Goal: Task Accomplishment & Management: Use online tool/utility

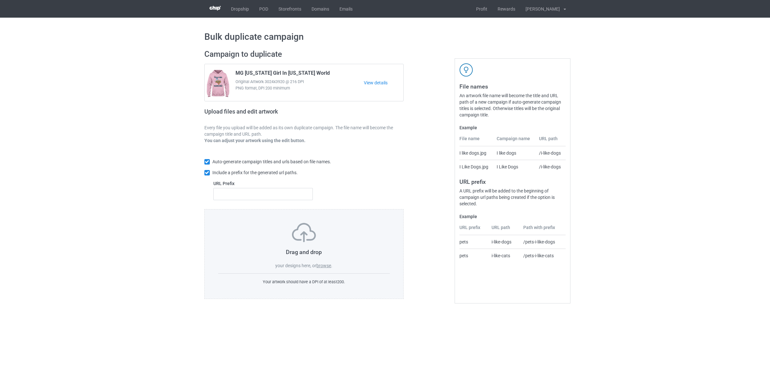
click at [324, 265] on label "browse" at bounding box center [323, 265] width 15 height 5
click at [0, 0] on input "browse" at bounding box center [0, 0] width 0 height 0
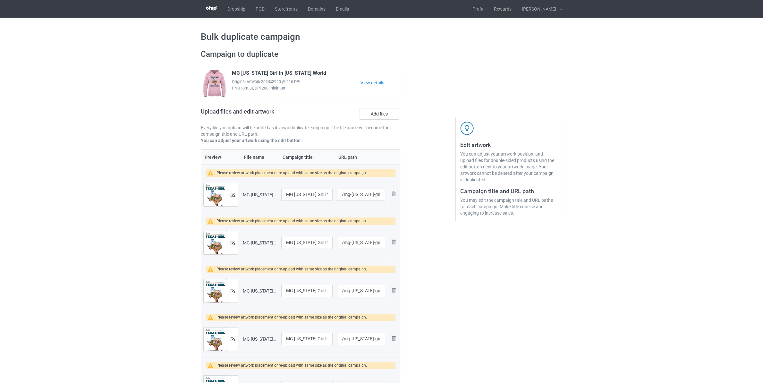
scroll to position [67, 0]
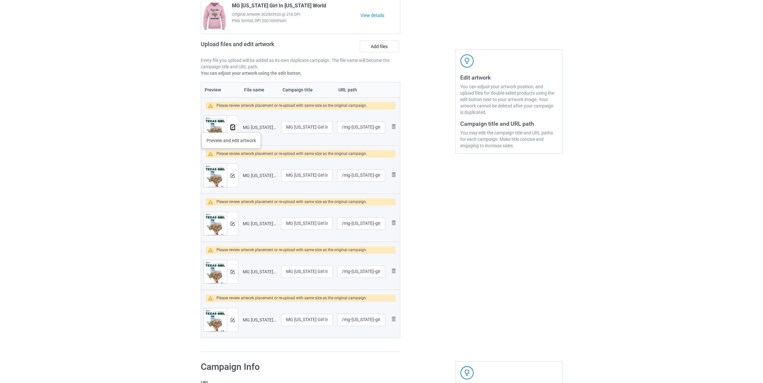
click at [231, 126] on img at bounding box center [233, 127] width 4 height 4
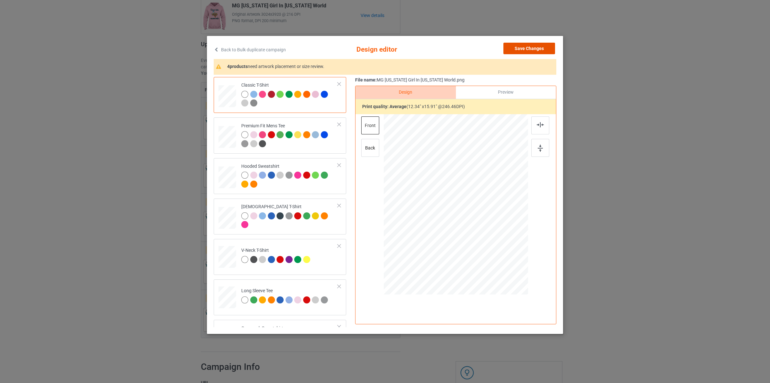
click at [547, 47] on button "Save Changes" at bounding box center [529, 49] width 52 height 12
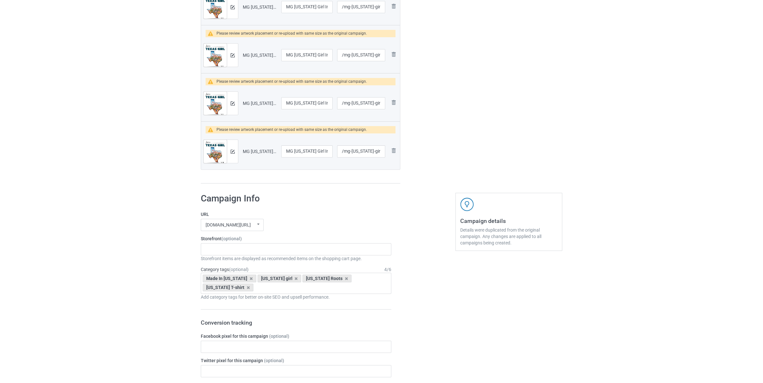
scroll to position [371, 0]
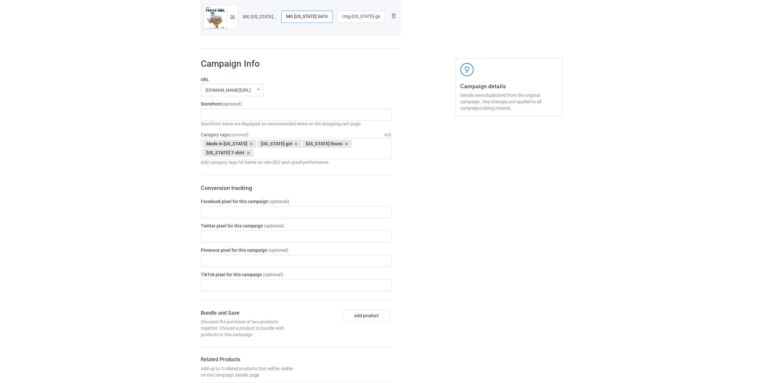
click at [301, 18] on input "MG [US_STATE] Girl In [US_STATE] World" at bounding box center [306, 17] width 51 height 12
click at [235, 120] on div "Staten Island Store My Memories Store [GEOGRAPHIC_DATA] Store [GEOGRAPHIC_DATA]…" at bounding box center [296, 114] width 191 height 12
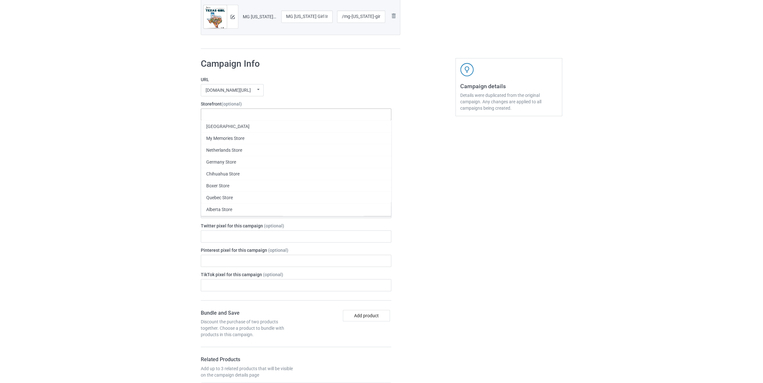
paste input "[US_STATE]"
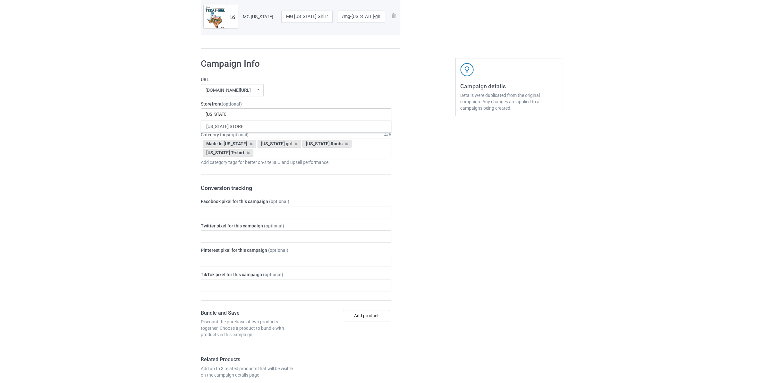
type input "[US_STATE]"
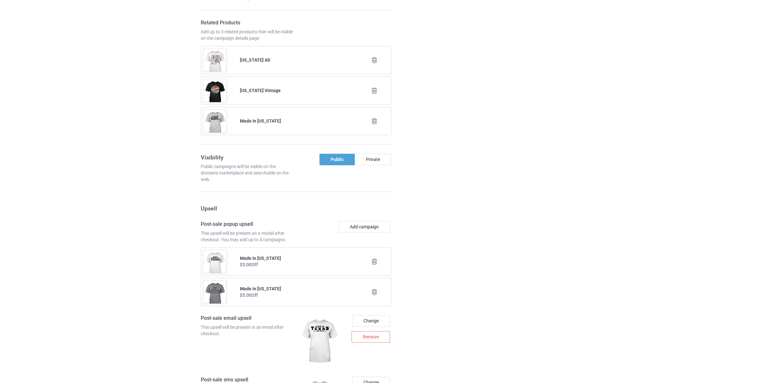
scroll to position [862, 0]
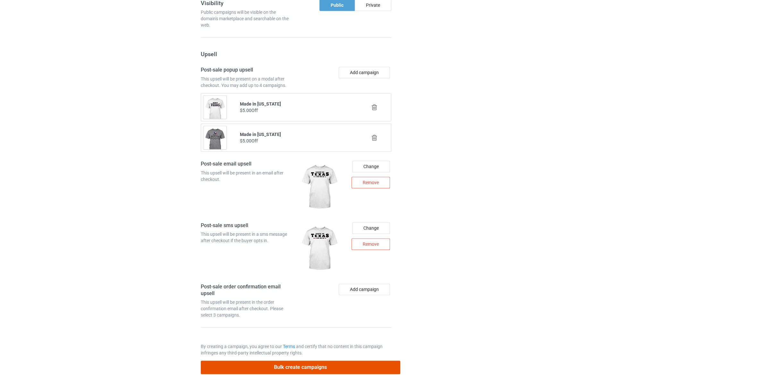
click at [374, 362] on button "Bulk create campaigns" at bounding box center [301, 367] width 200 height 13
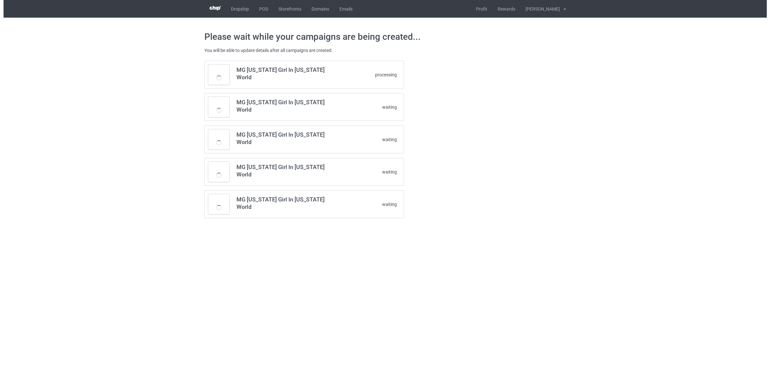
scroll to position [0, 0]
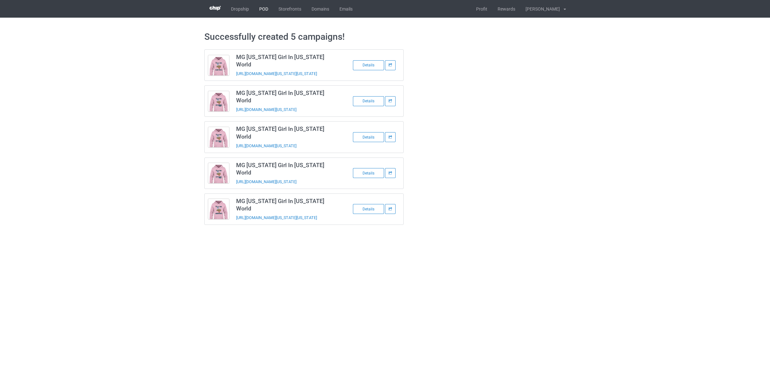
click at [261, 7] on link "POD" at bounding box center [263, 9] width 19 height 18
